Goal: Task Accomplishment & Management: Manage account settings

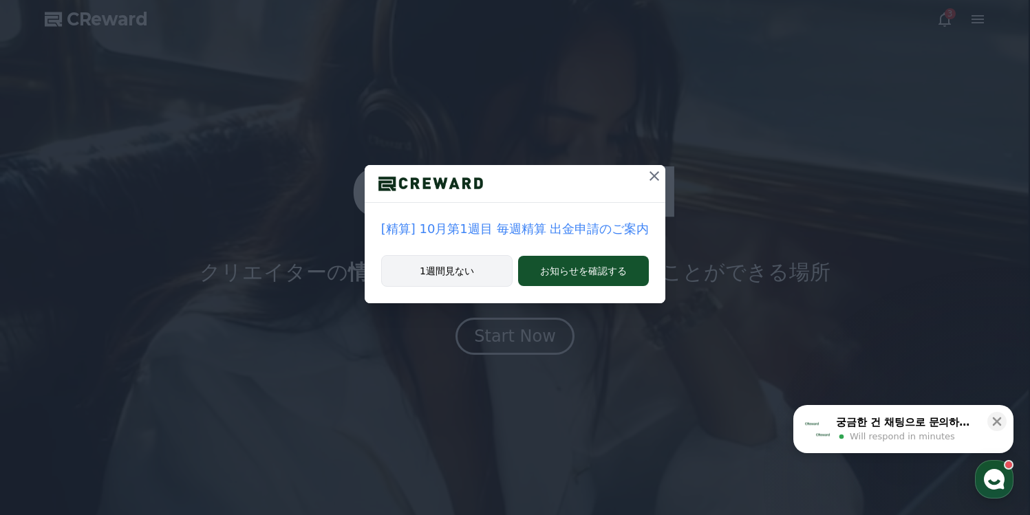
click at [470, 275] on button "1週間見ない" at bounding box center [446, 271] width 131 height 32
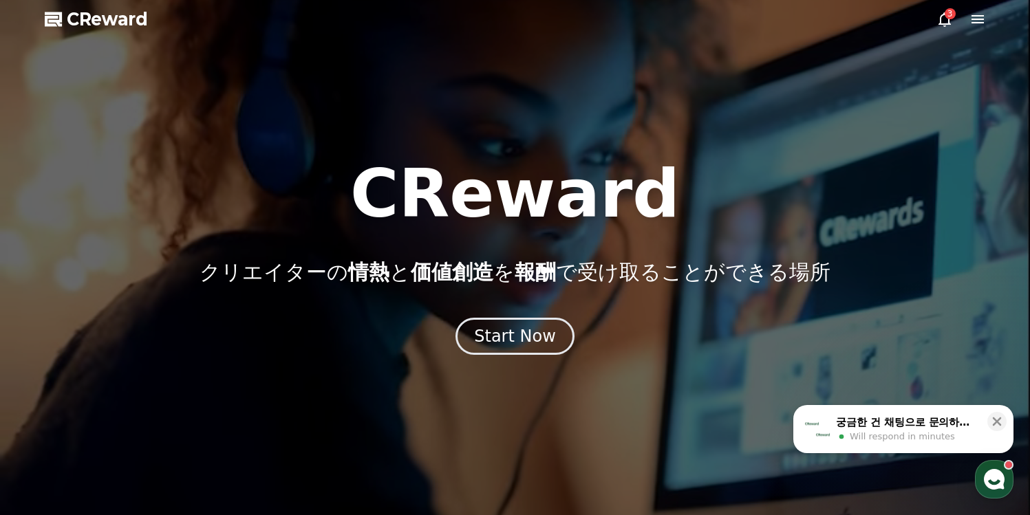
drag, startPoint x: 992, startPoint y: 421, endPoint x: 942, endPoint y: 404, distance: 53.8
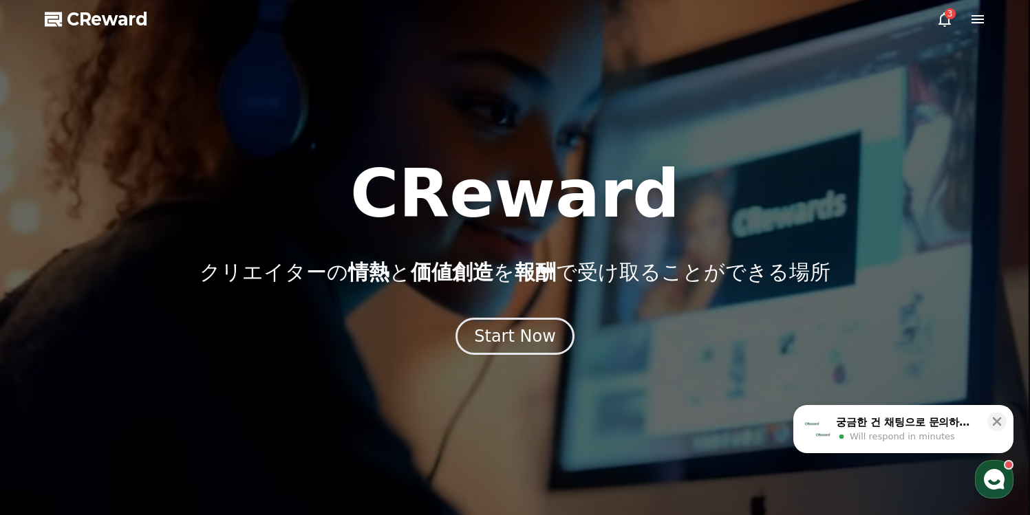
click at [992, 421] on icon at bounding box center [997, 422] width 14 height 14
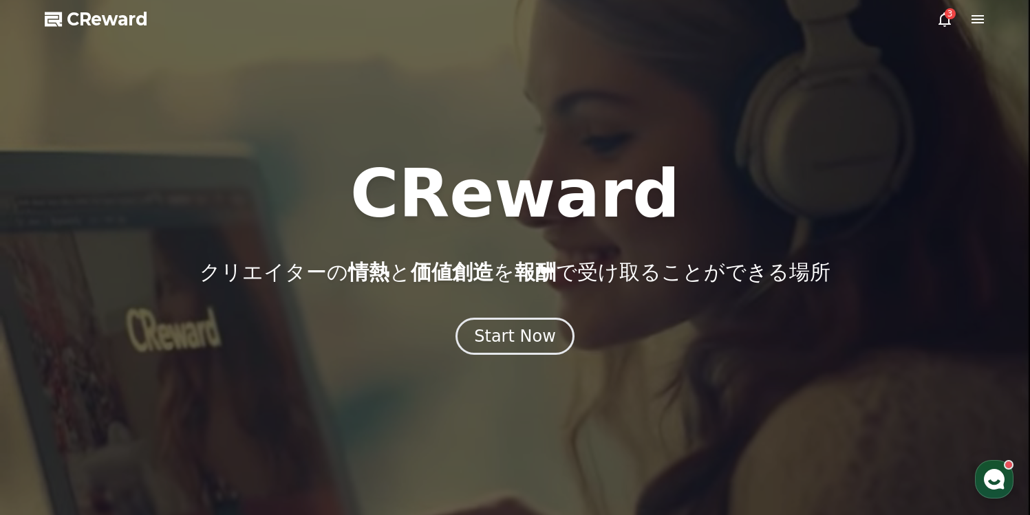
click at [950, 17] on div "3" at bounding box center [950, 13] width 11 height 11
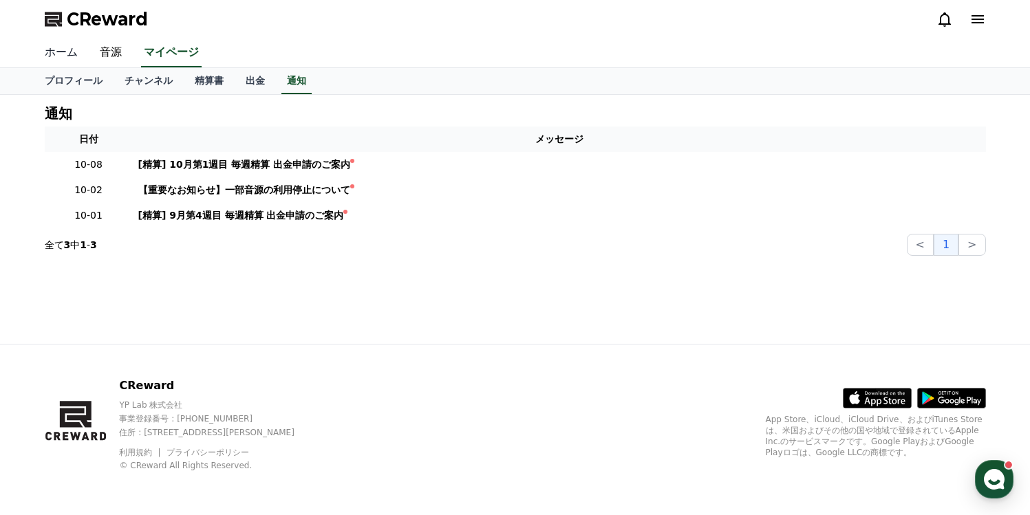
click at [61, 57] on link "ホーム" at bounding box center [61, 53] width 55 height 29
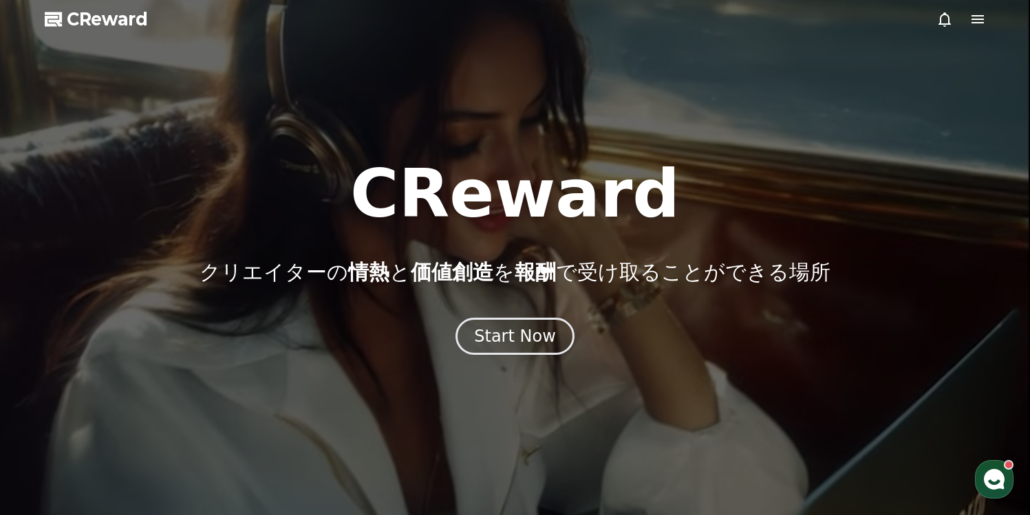
click at [984, 19] on icon at bounding box center [978, 19] width 12 height 8
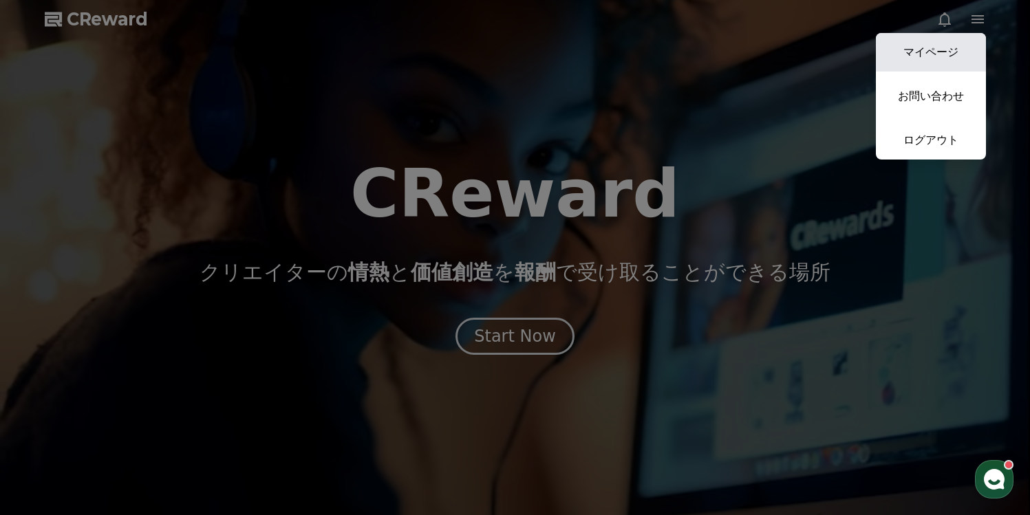
click at [929, 42] on link "マイページ" at bounding box center [931, 52] width 110 height 39
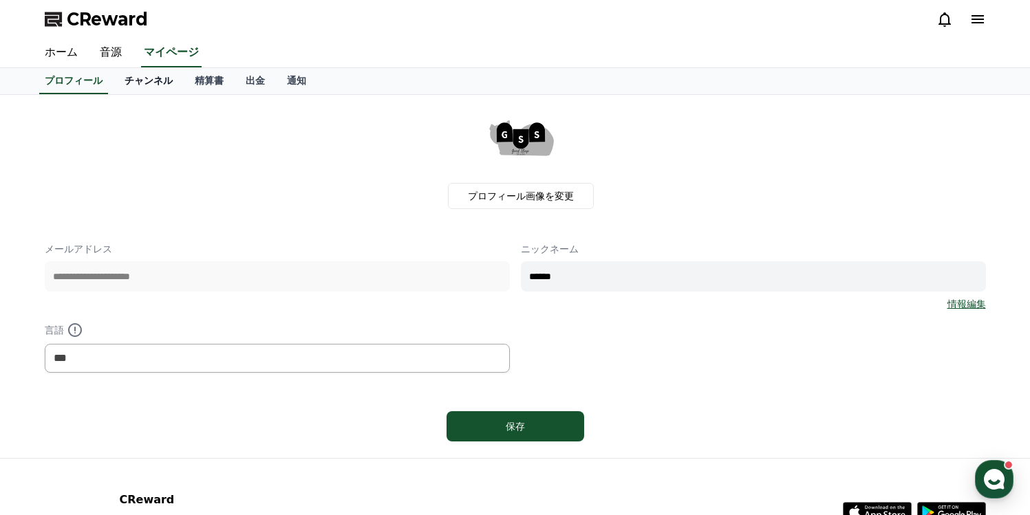
click at [162, 91] on link "チャンネル" at bounding box center [149, 81] width 70 height 26
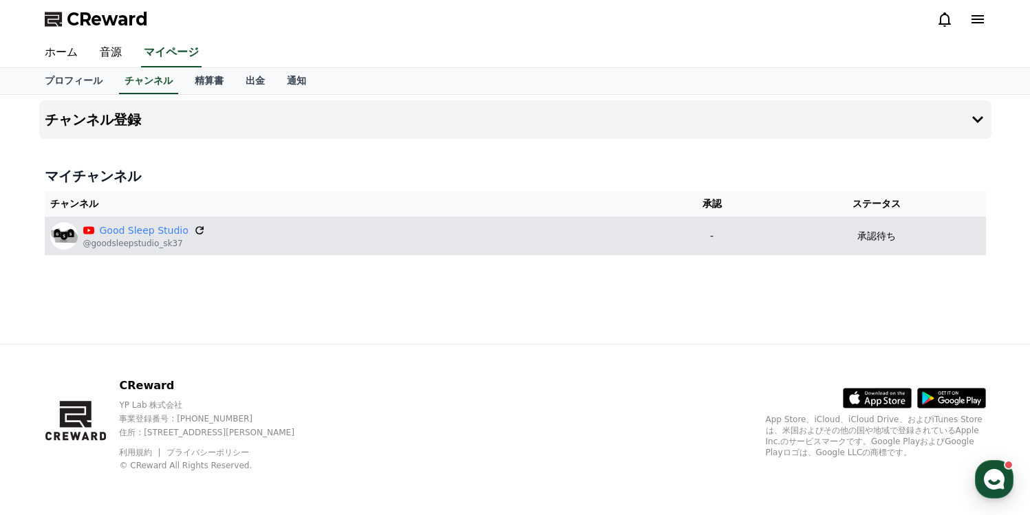
click at [195, 234] on icon at bounding box center [199, 230] width 8 height 8
click at [682, 246] on td "-" at bounding box center [711, 236] width 111 height 39
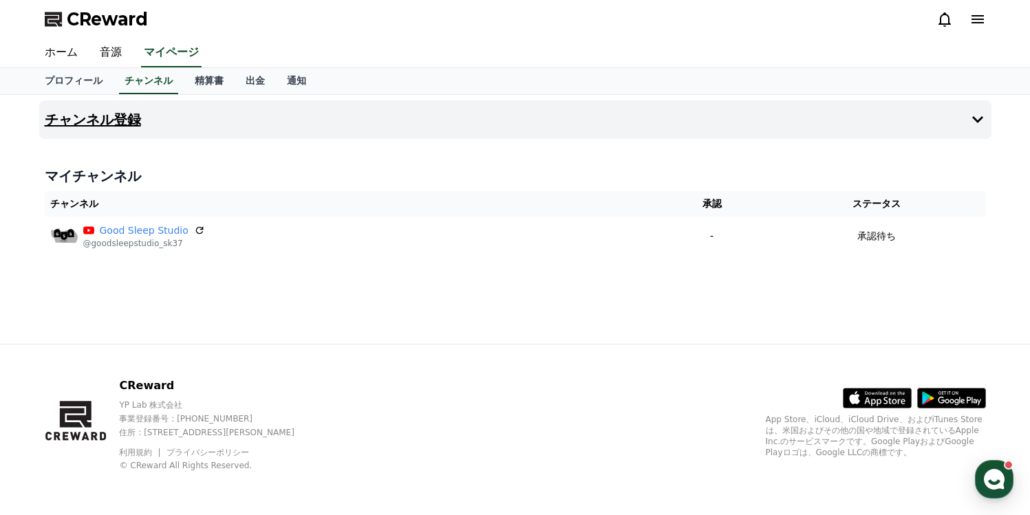
click at [982, 123] on icon at bounding box center [978, 119] width 17 height 17
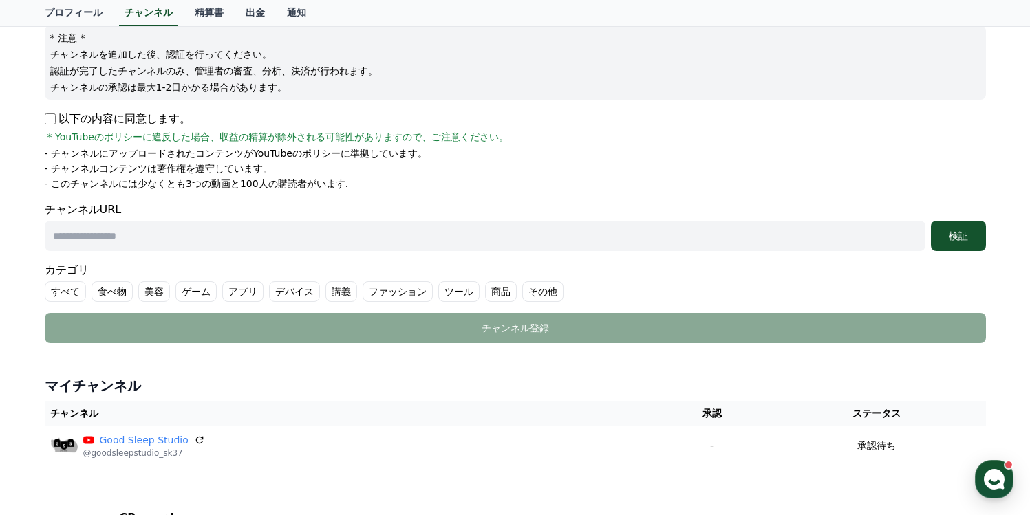
scroll to position [168, 0]
